Goal: Task Accomplishment & Management: Use online tool/utility

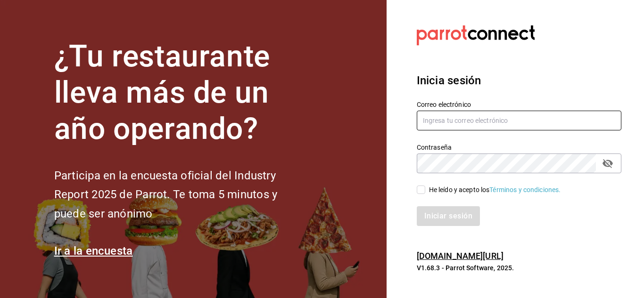
type input "[PERSON_NAME][EMAIL_ADDRESS][PERSON_NAME][DOMAIN_NAME]"
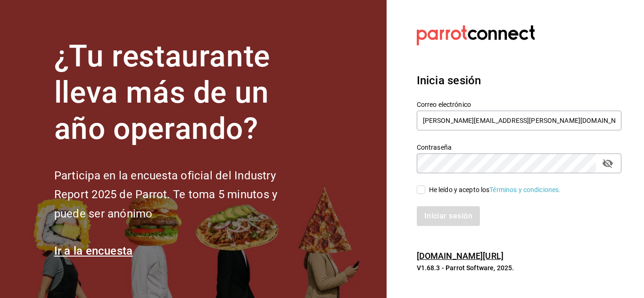
click at [422, 189] on input "He leído y acepto los Términos y condiciones." at bounding box center [421, 190] width 8 height 8
checkbox input "true"
click at [433, 222] on button "Iniciar sesión" at bounding box center [449, 216] width 64 height 20
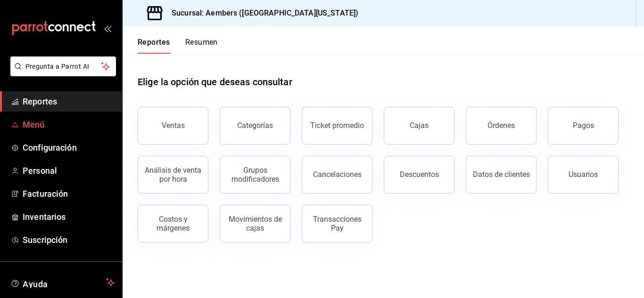
click at [35, 121] on span "Menú" at bounding box center [69, 124] width 92 height 13
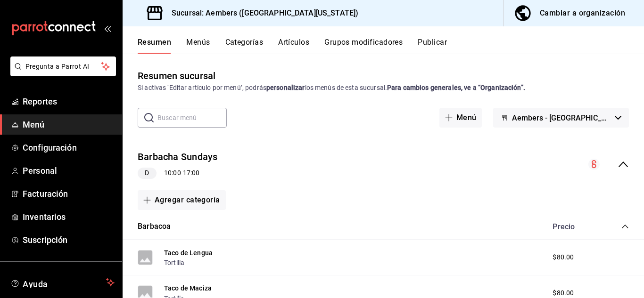
click at [297, 46] on button "Artículos" at bounding box center [293, 46] width 31 height 16
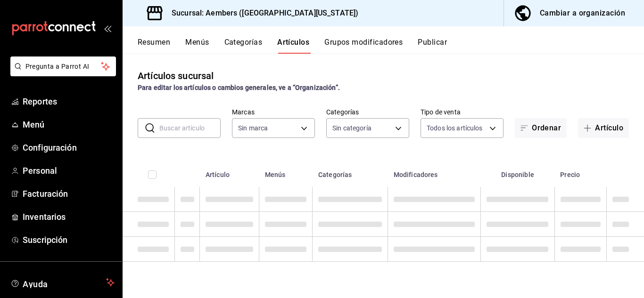
type input "68d98524-a3f3-433c-84fe-e9aa3e854825"
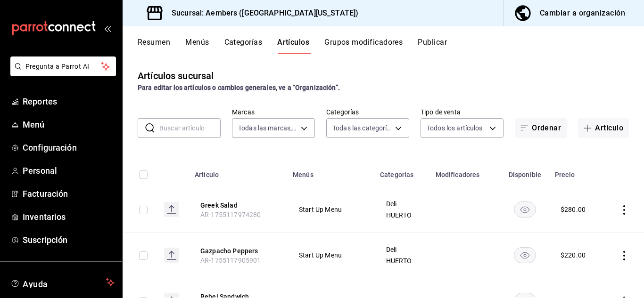
type input "e26c0bee-8a9b-4d8b-9d27-77243a3b9874,deab6ff9-d207-49f9-9a65-f5da92db839c,c2b06…"
click at [601, 131] on button "Artículo" at bounding box center [603, 128] width 51 height 20
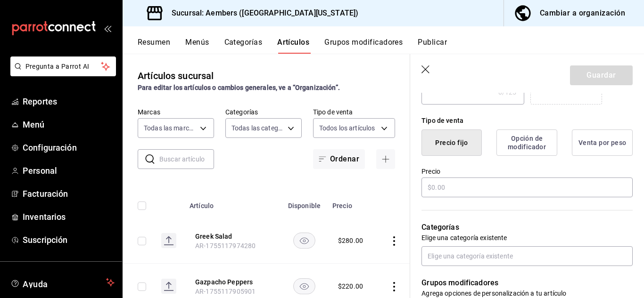
scroll to position [211, 0]
type input "Tamal"
click at [446, 192] on input "text" at bounding box center [526, 187] width 211 height 20
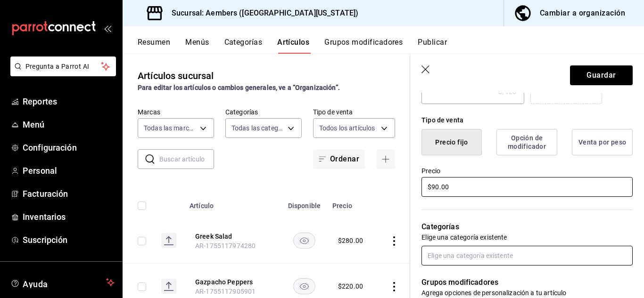
type input "$90.00"
click at [489, 256] on input "text" at bounding box center [526, 256] width 211 height 20
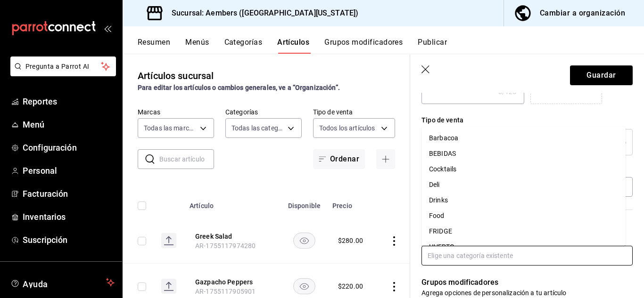
click at [455, 140] on li "Barbacoa" at bounding box center [523, 139] width 204 height 16
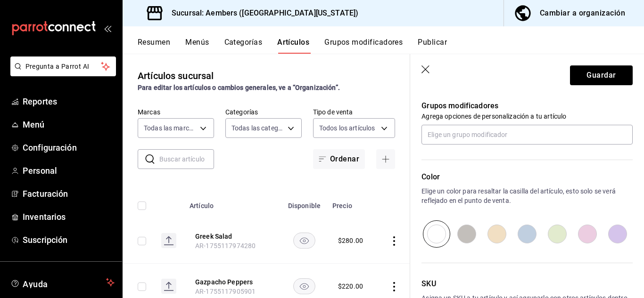
scroll to position [419, 0]
click at [593, 76] on button "Guardar" at bounding box center [601, 76] width 63 height 20
